Goal: Book appointment/travel/reservation

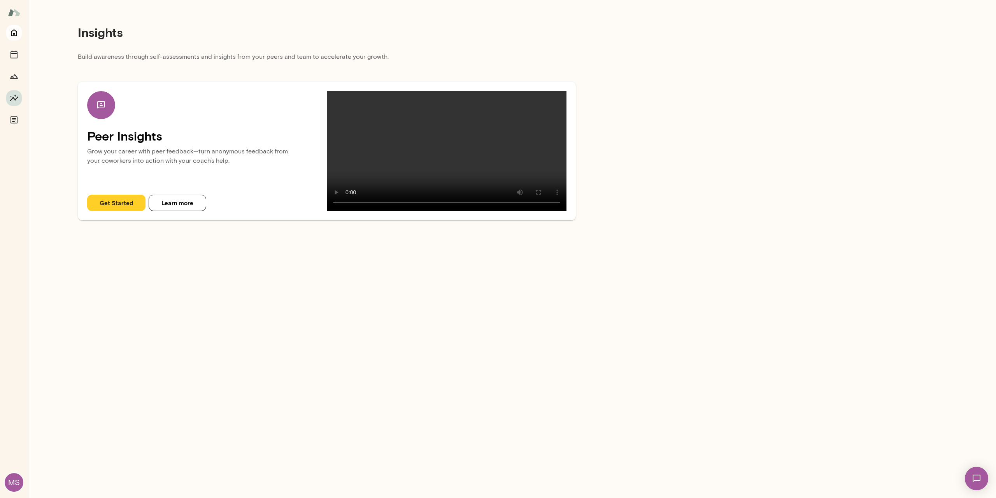
click at [16, 28] on button "Home" at bounding box center [14, 33] width 16 height 16
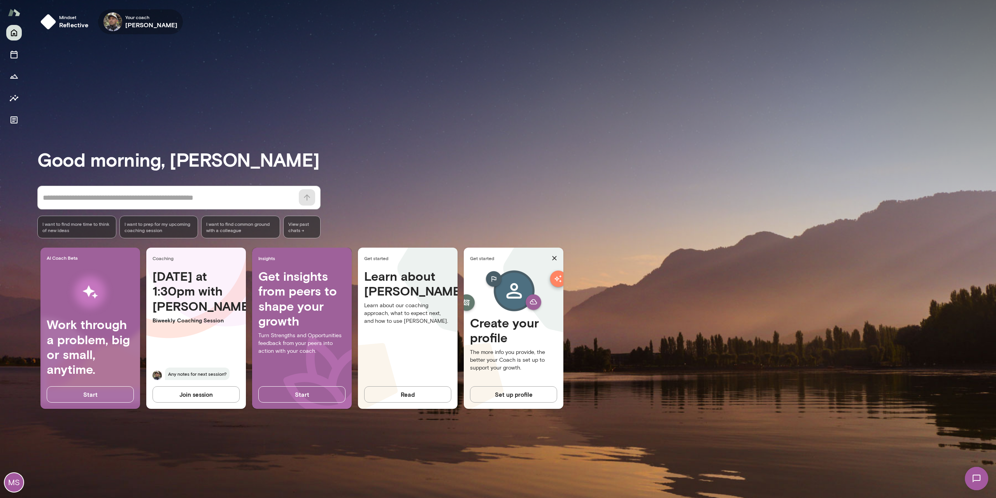
click at [117, 18] on img at bounding box center [113, 21] width 19 height 19
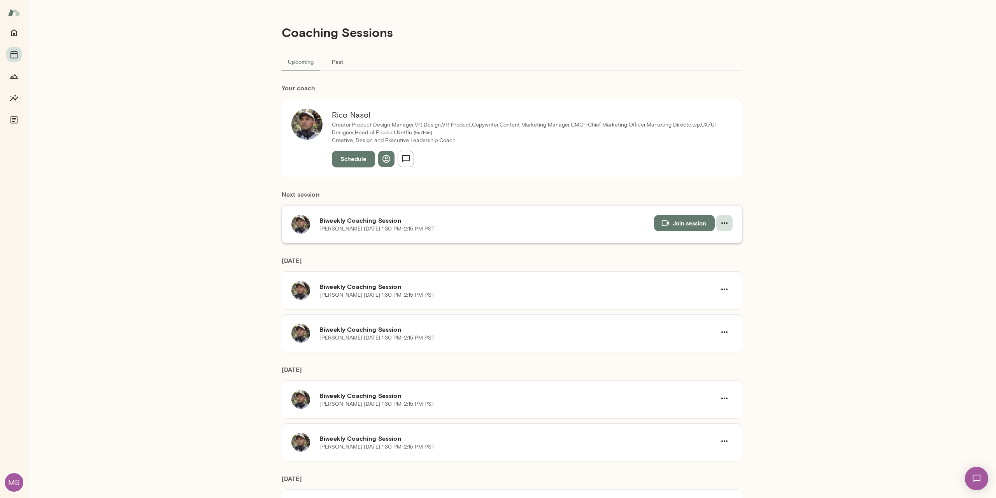
click at [725, 224] on icon "button" at bounding box center [724, 222] width 9 height 9
click at [701, 253] on span "Cancel" at bounding box center [707, 254] width 33 height 9
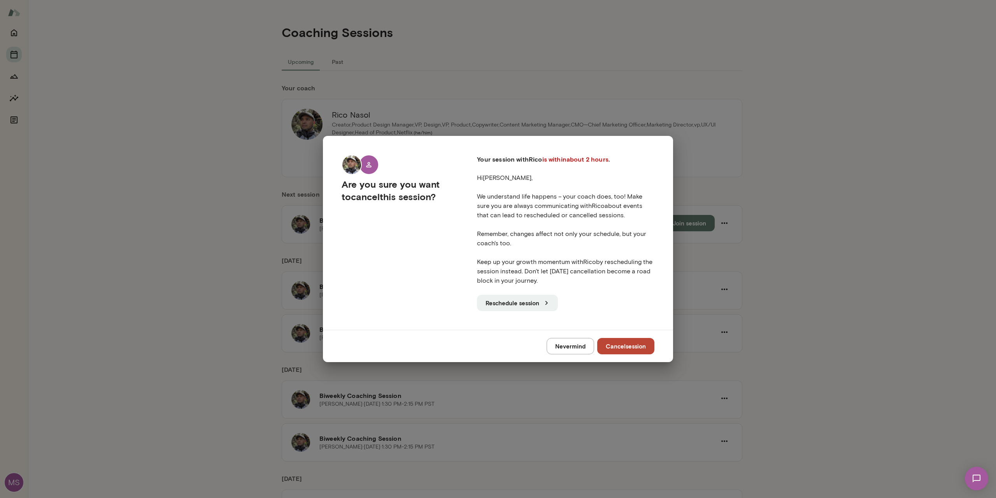
click at [636, 345] on button "Cancel session" at bounding box center [625, 346] width 57 height 16
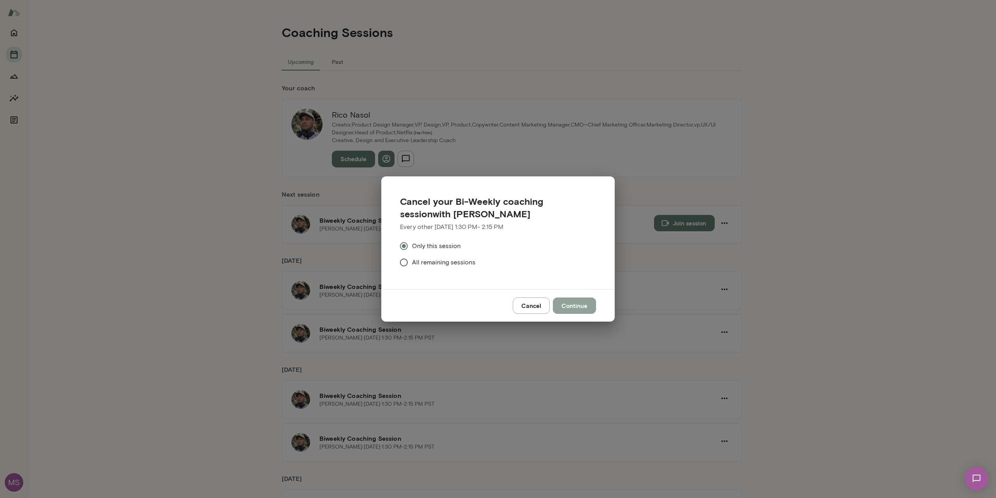
click at [579, 310] on button "Continue" at bounding box center [574, 305] width 43 height 16
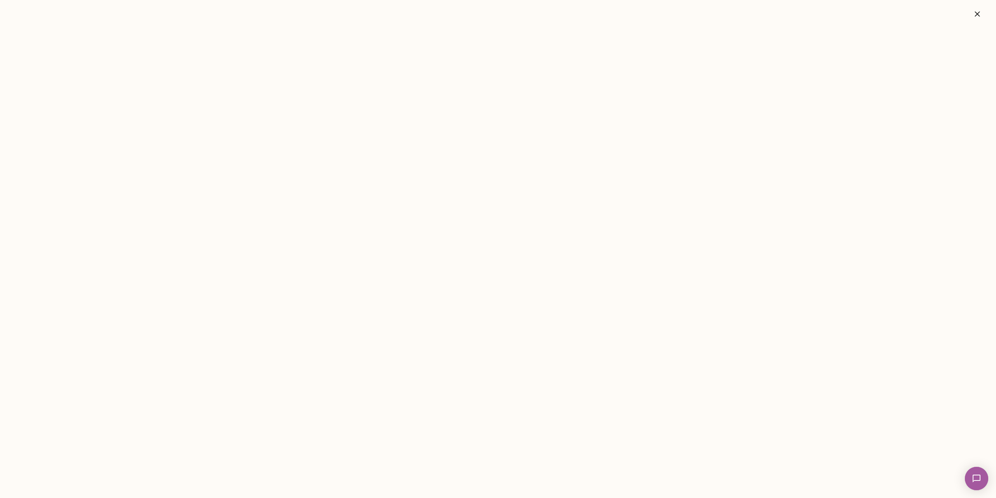
click at [976, 481] on img at bounding box center [977, 478] width 32 height 32
click at [39, 42] on div "No worries. I hope you feel better soon. I'm going to leave it on the books so …" at bounding box center [56, 43] width 61 height 8
drag, startPoint x: 45, startPoint y: 184, endPoint x: 41, endPoint y: 180, distance: 6.1
